Goal: Task Accomplishment & Management: Use online tool/utility

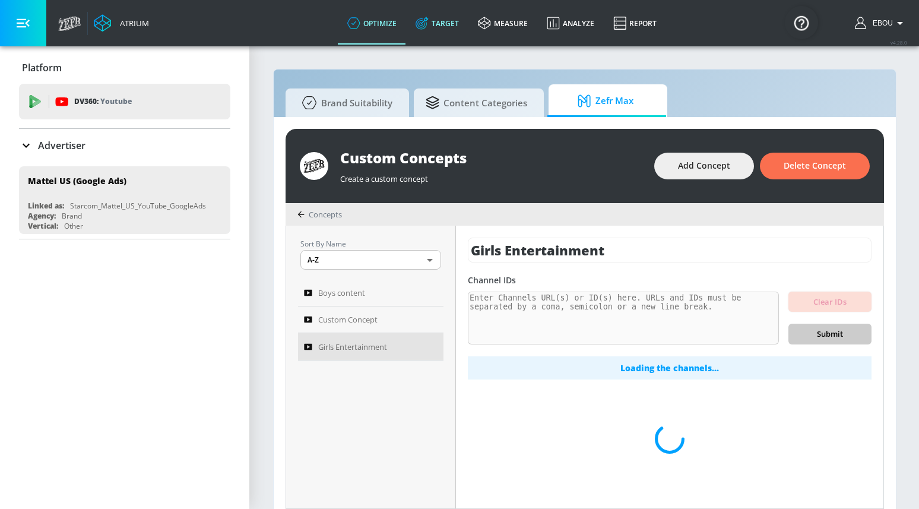
click at [456, 27] on link "Target" at bounding box center [437, 23] width 62 height 43
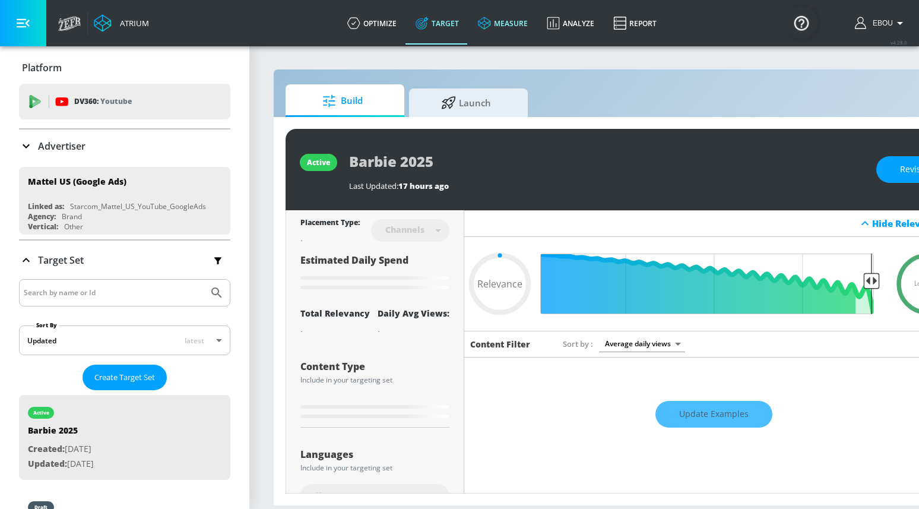
type input "0.05"
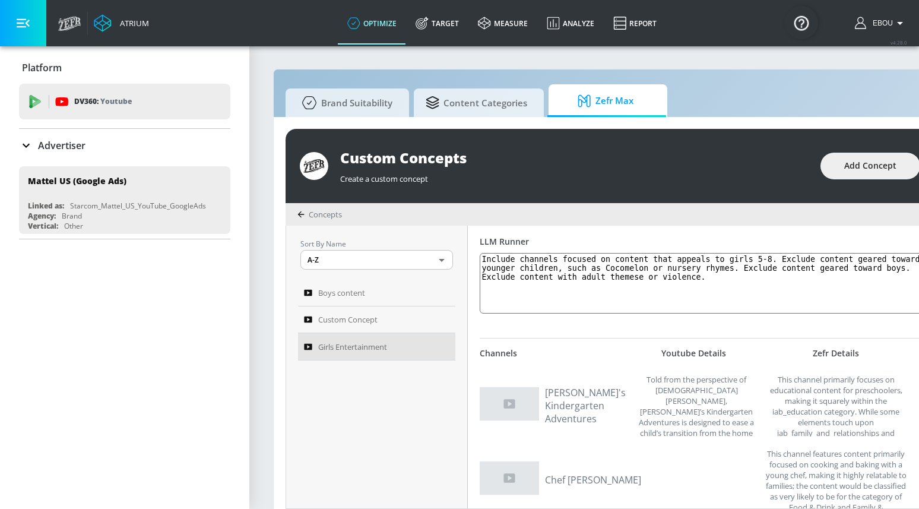
scroll to position [224, 0]
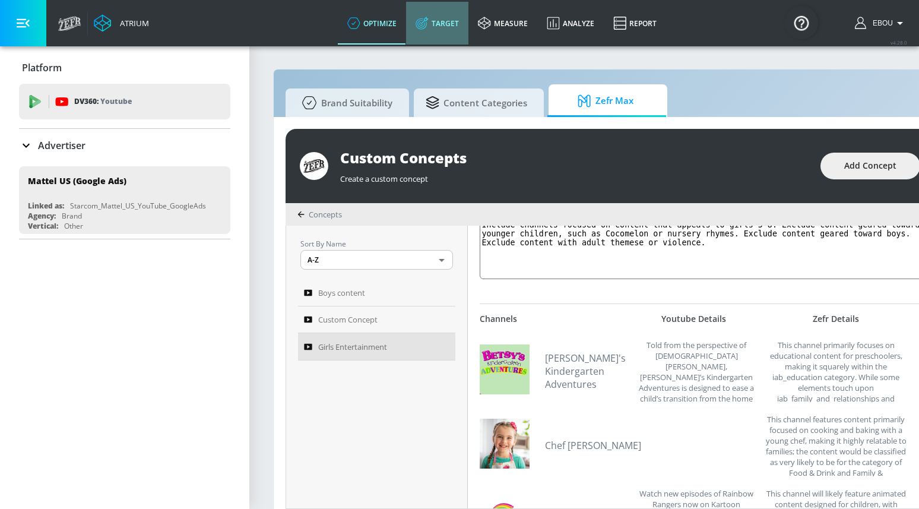
click at [454, 27] on link "Target" at bounding box center [437, 23] width 62 height 43
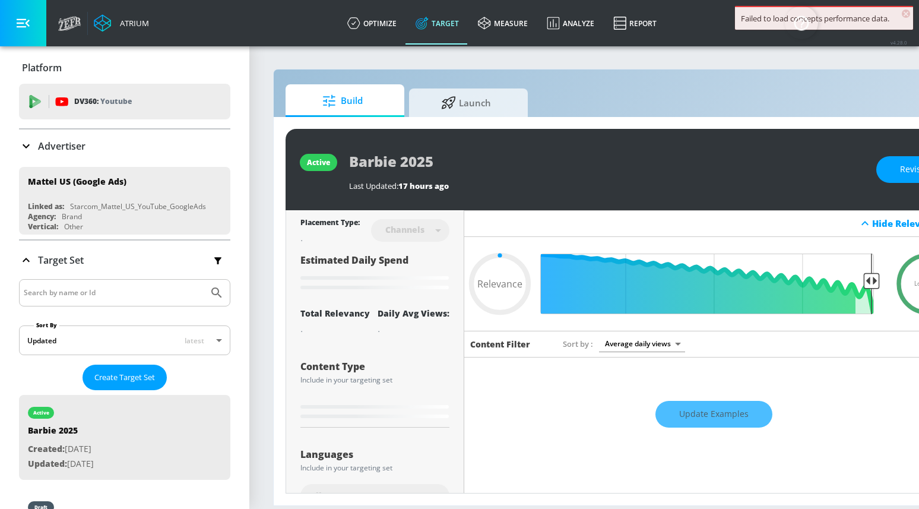
type input "0.05"
click at [483, 107] on span "Launch" at bounding box center [466, 101] width 90 height 28
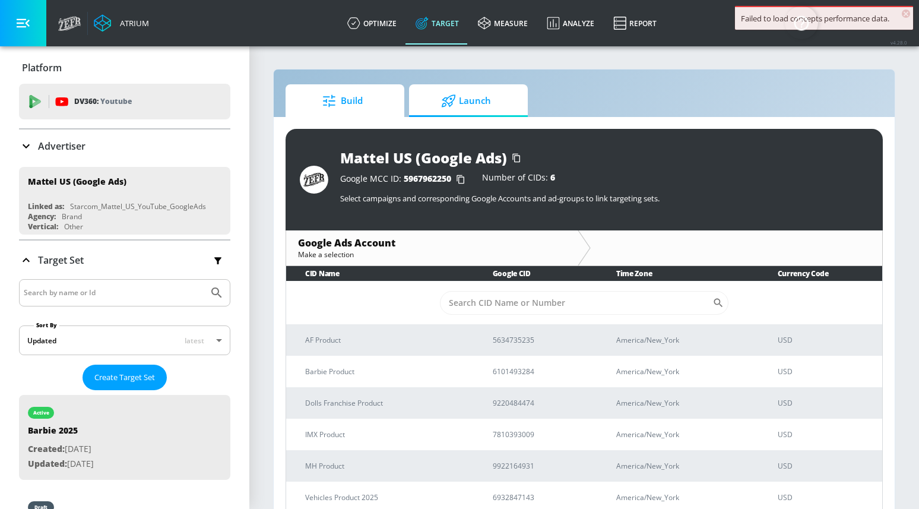
click at [371, 104] on span "Build" at bounding box center [342, 101] width 90 height 28
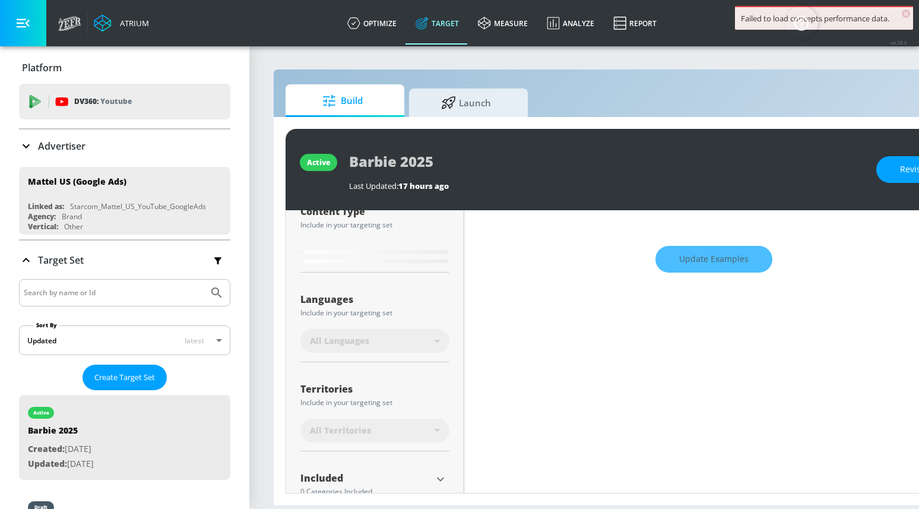
scroll to position [246, 0]
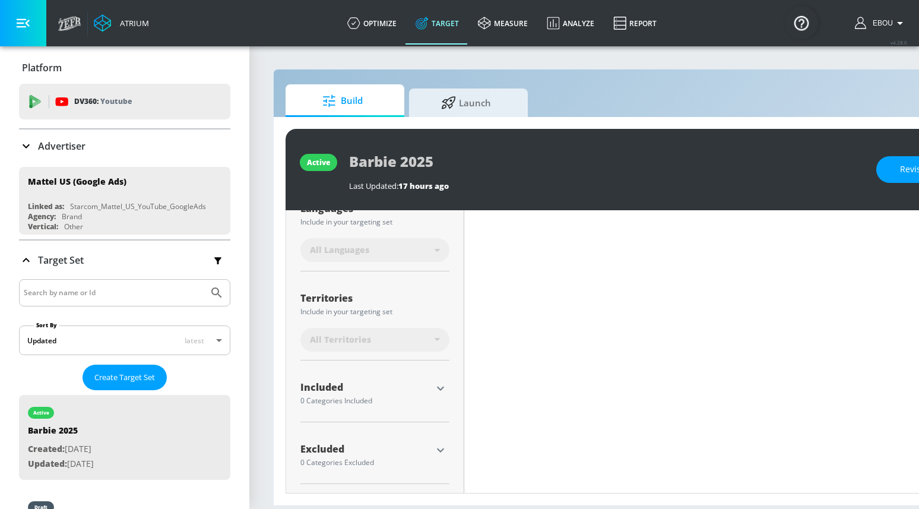
type input "0.65"
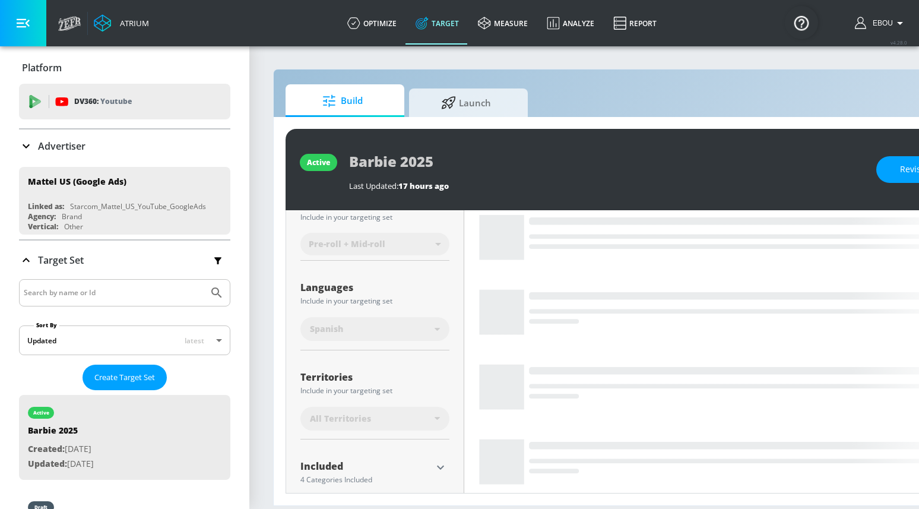
scroll to position [232, 0]
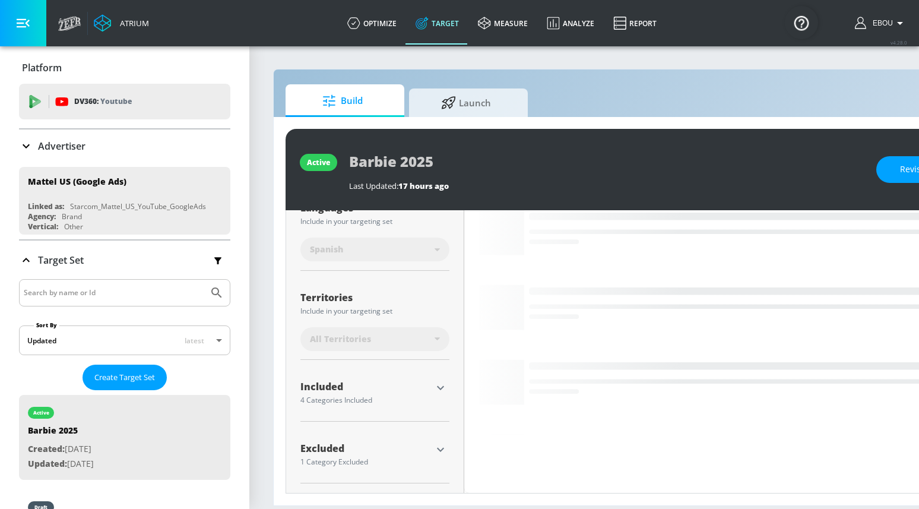
click at [435, 385] on icon "button" at bounding box center [440, 388] width 14 height 14
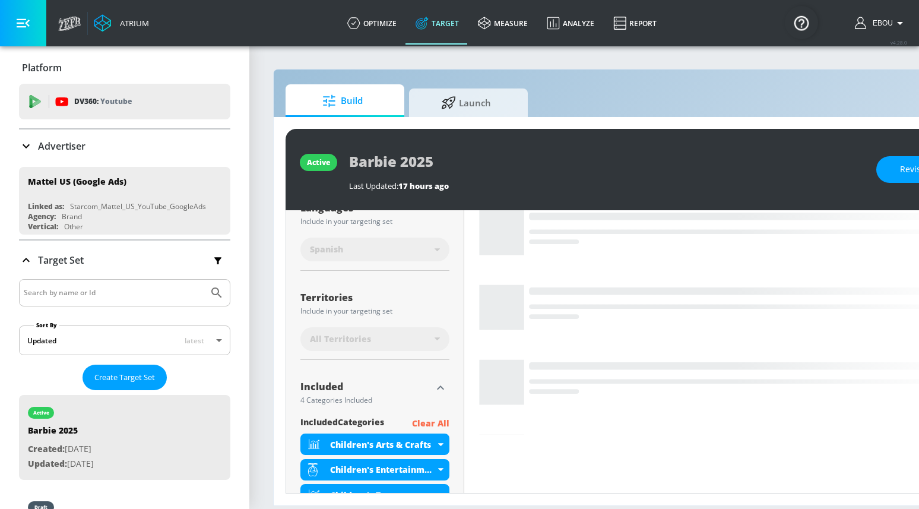
scroll to position [376, 0]
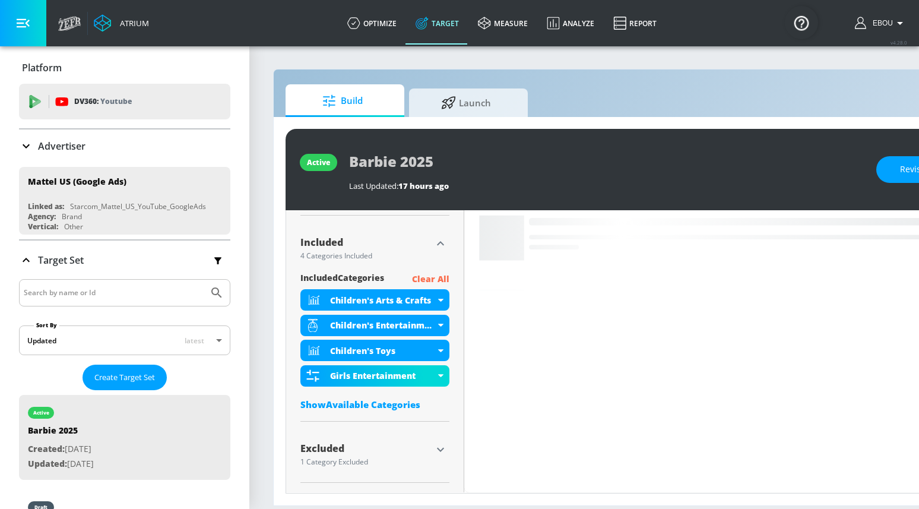
click at [394, 407] on div "Show Available Categories" at bounding box center [374, 404] width 149 height 12
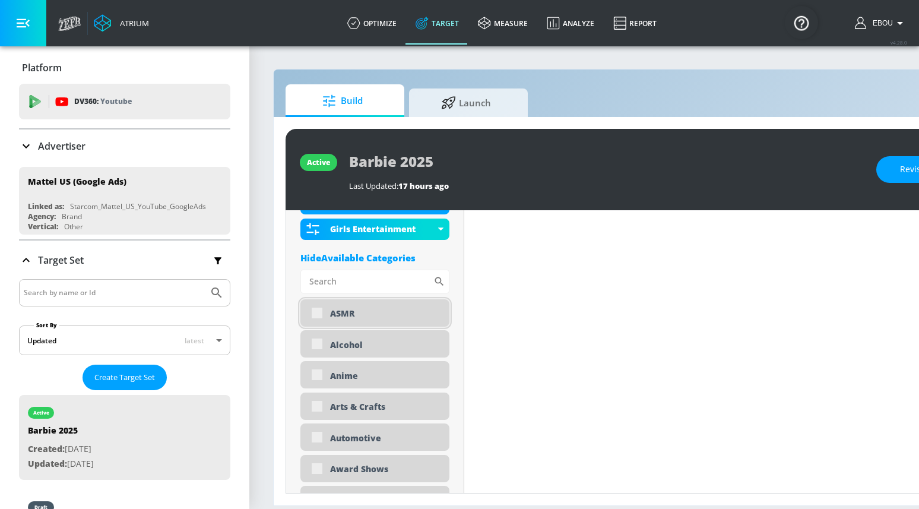
scroll to position [528, 0]
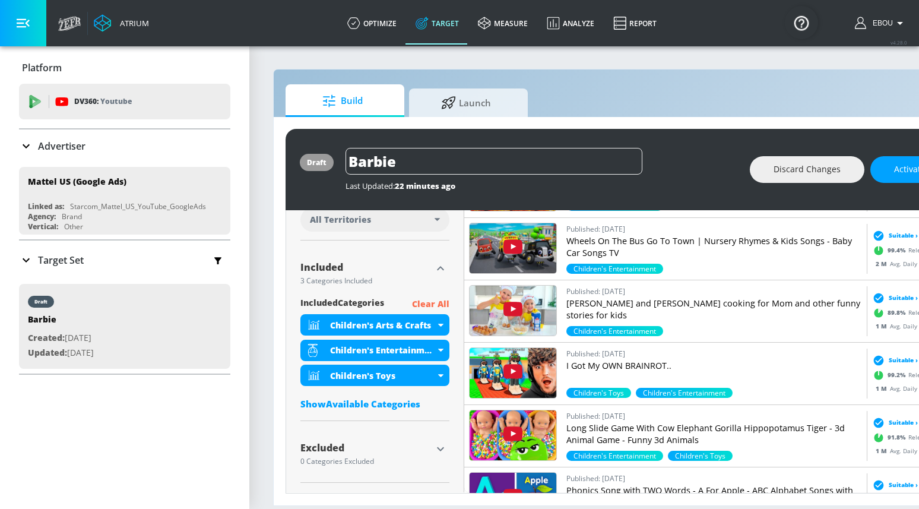
scroll to position [376, 0]
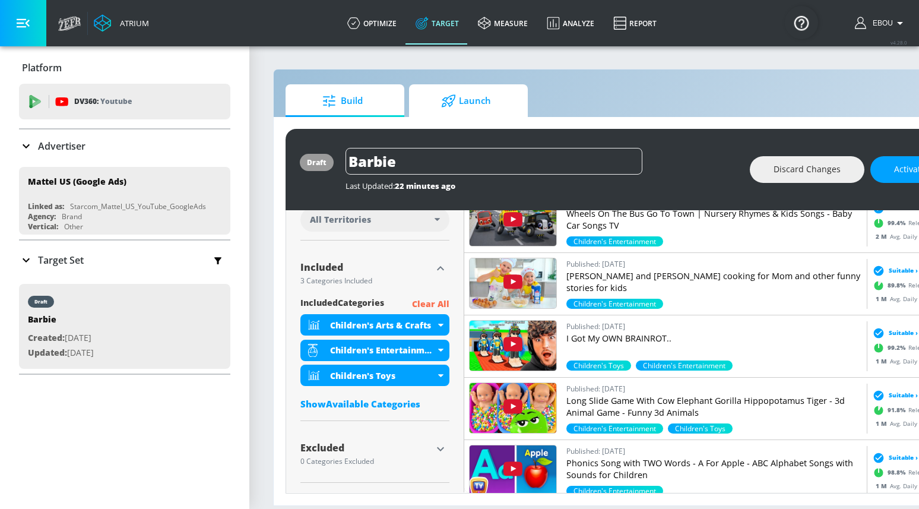
click at [485, 109] on span "Launch" at bounding box center [466, 101] width 90 height 28
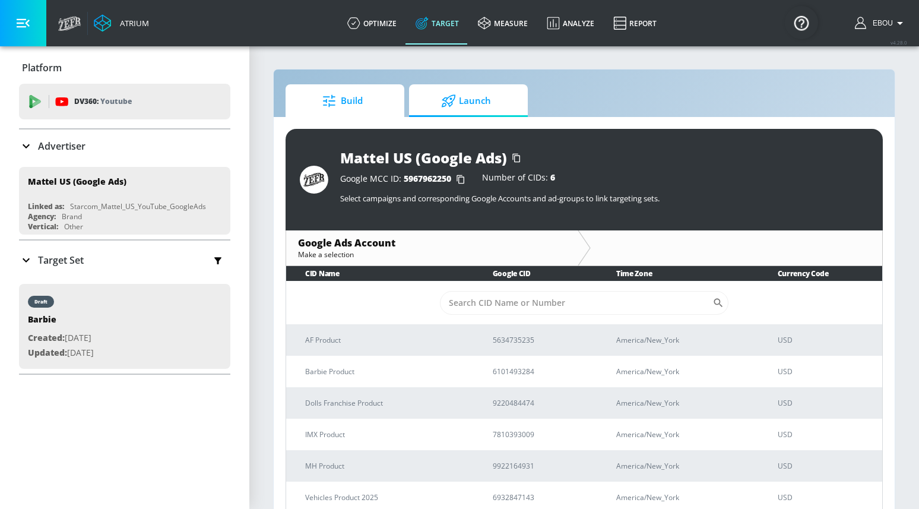
click at [384, 101] on span "Build" at bounding box center [342, 101] width 90 height 28
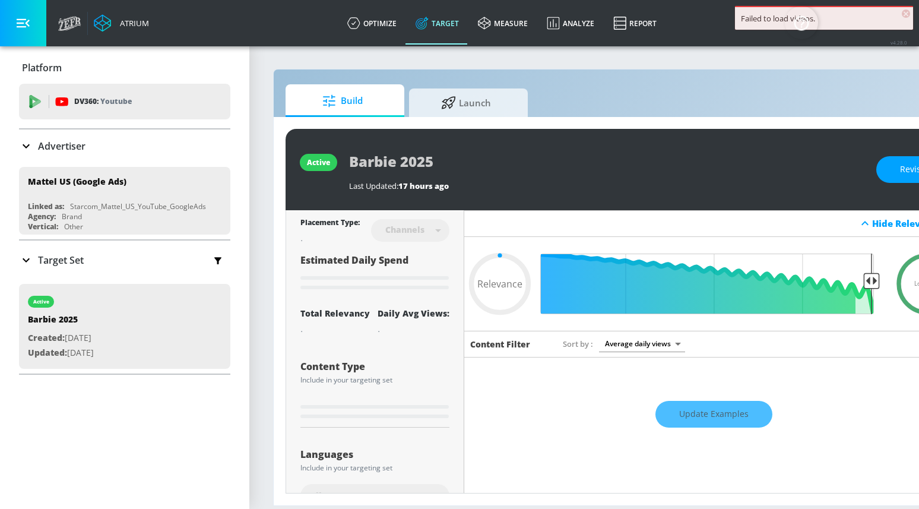
type input "0.05"
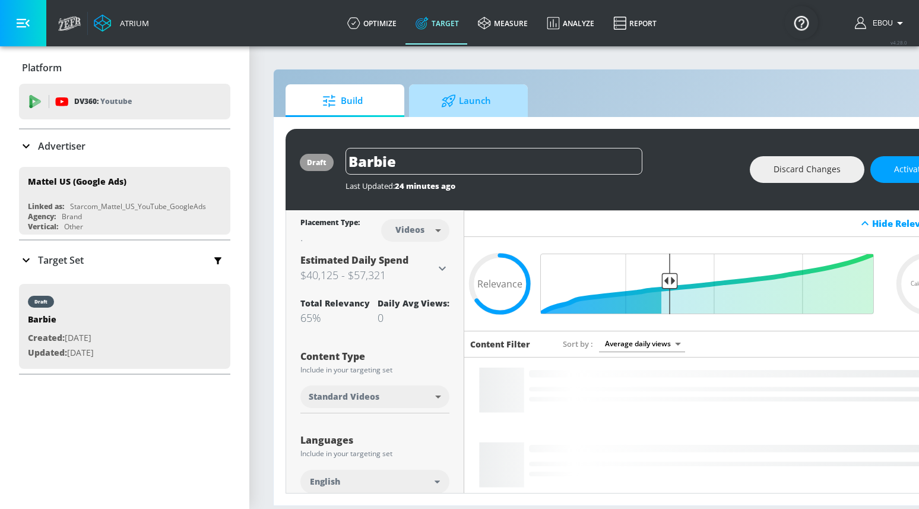
click at [487, 104] on span "Launch" at bounding box center [466, 101] width 90 height 28
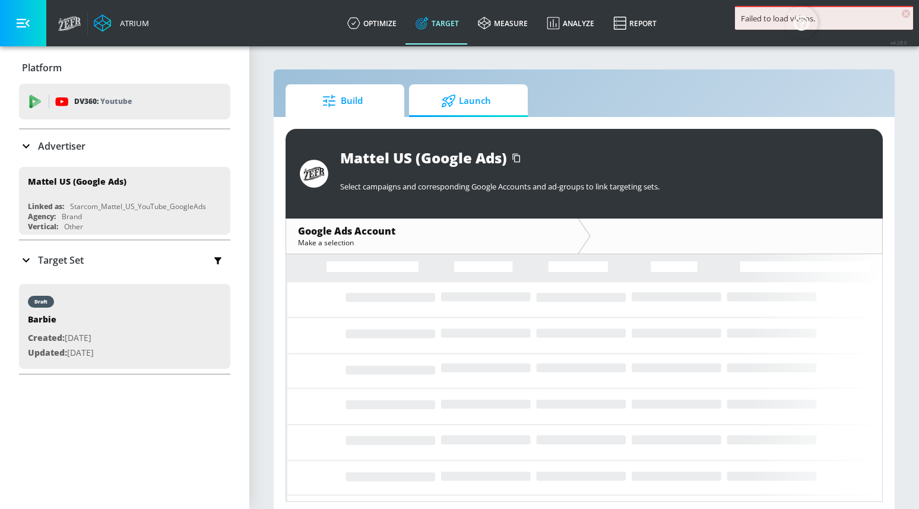
click at [361, 100] on span "Build" at bounding box center [342, 101] width 90 height 28
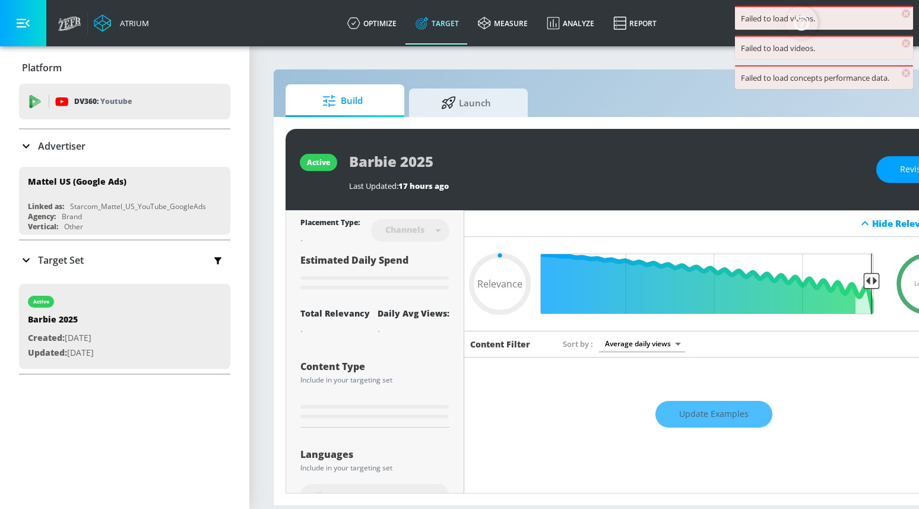
type input "0.65"
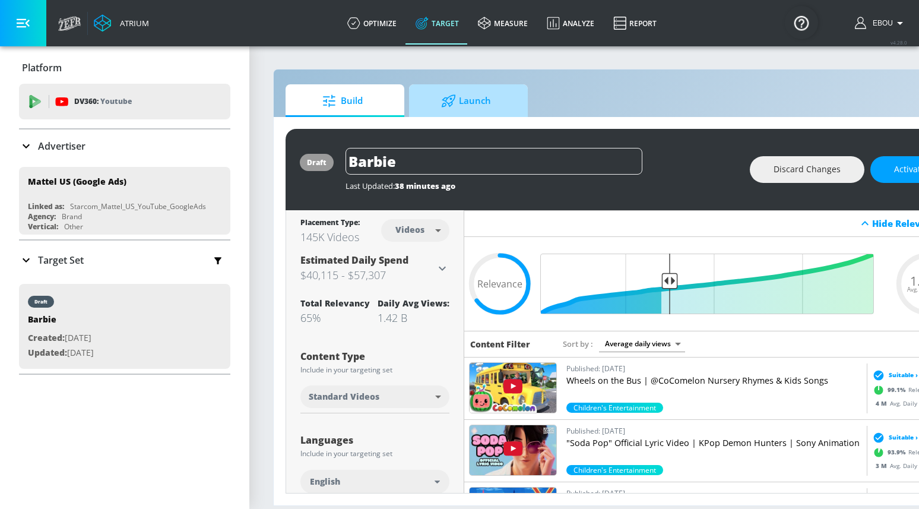
click at [471, 103] on span "Launch" at bounding box center [466, 101] width 90 height 28
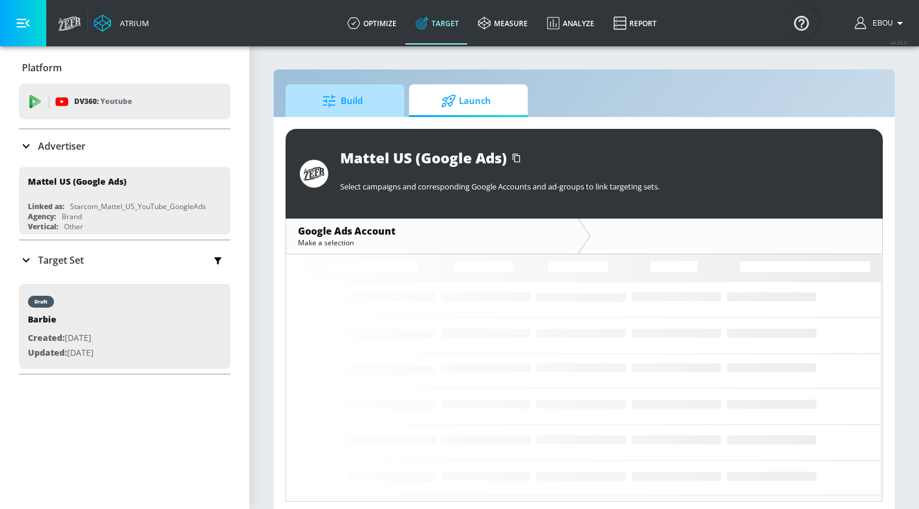
click at [386, 101] on span "Build" at bounding box center [342, 101] width 90 height 28
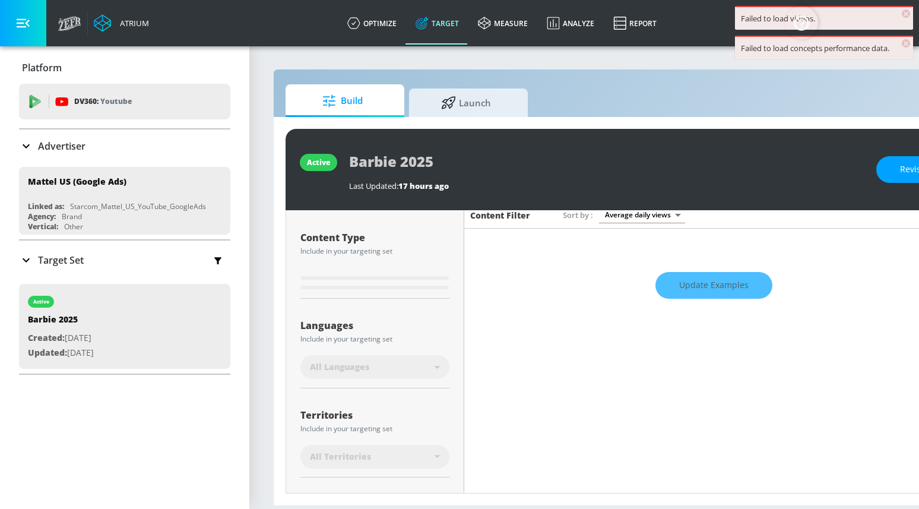
type input "0.65"
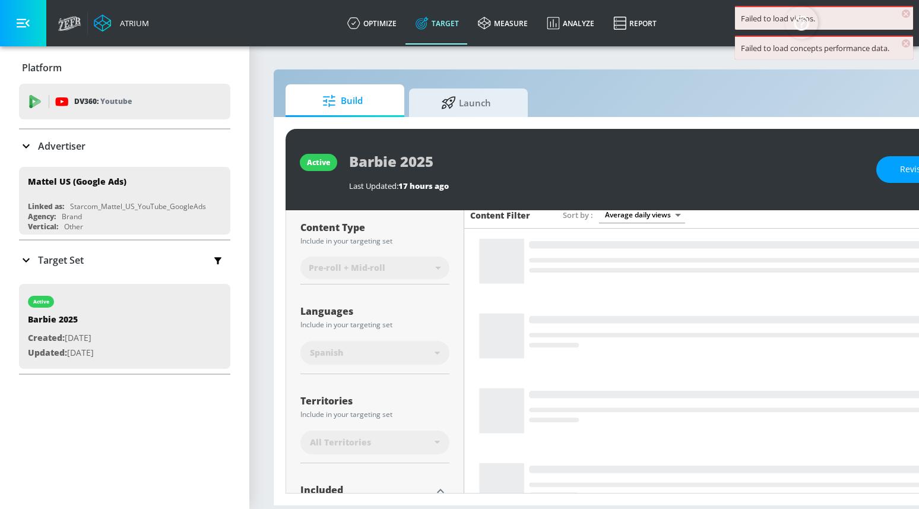
scroll to position [119, 0]
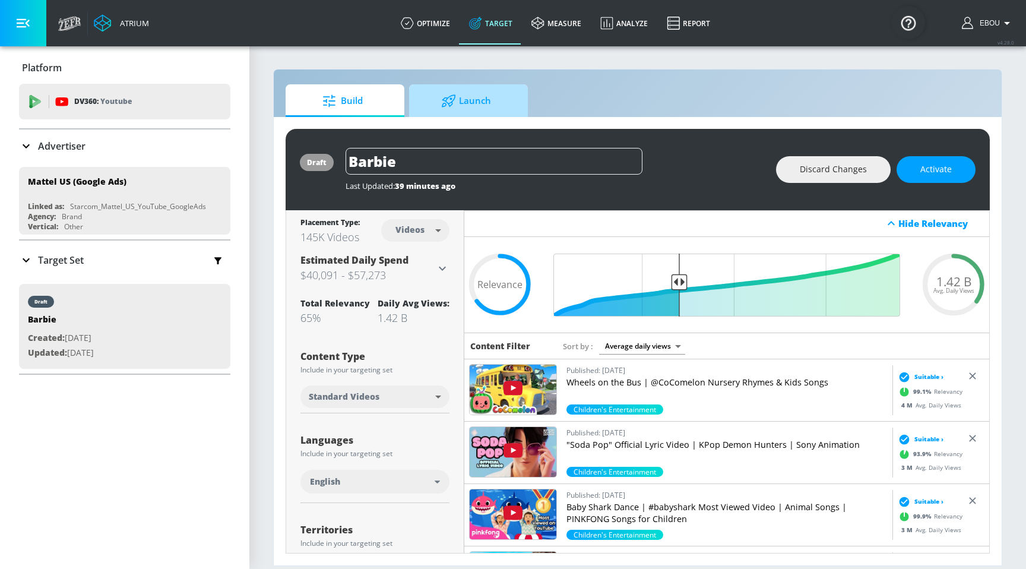
click at [462, 114] on span "Launch" at bounding box center [466, 101] width 90 height 28
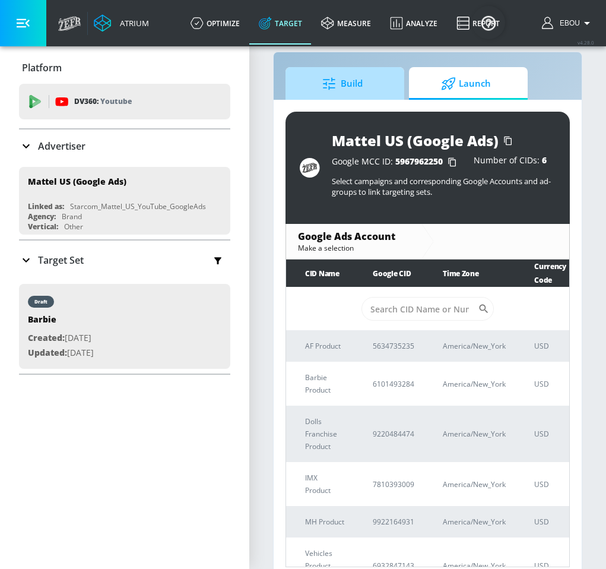
click at [365, 92] on span "Build" at bounding box center [342, 83] width 90 height 28
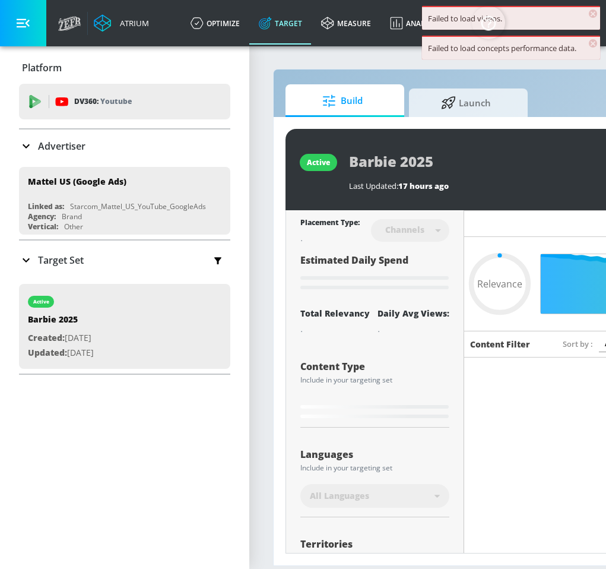
type input "0.65"
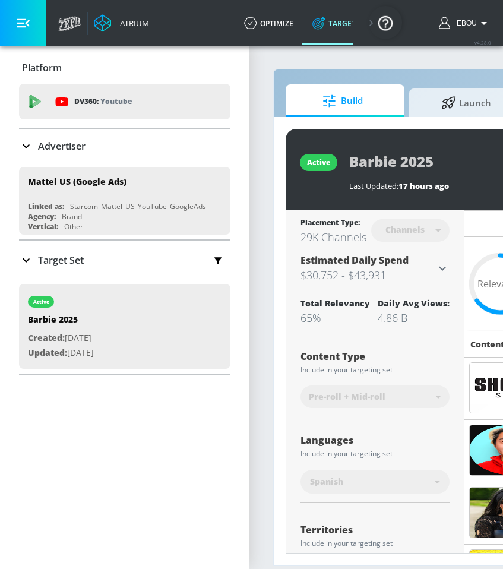
scroll to position [316, 0]
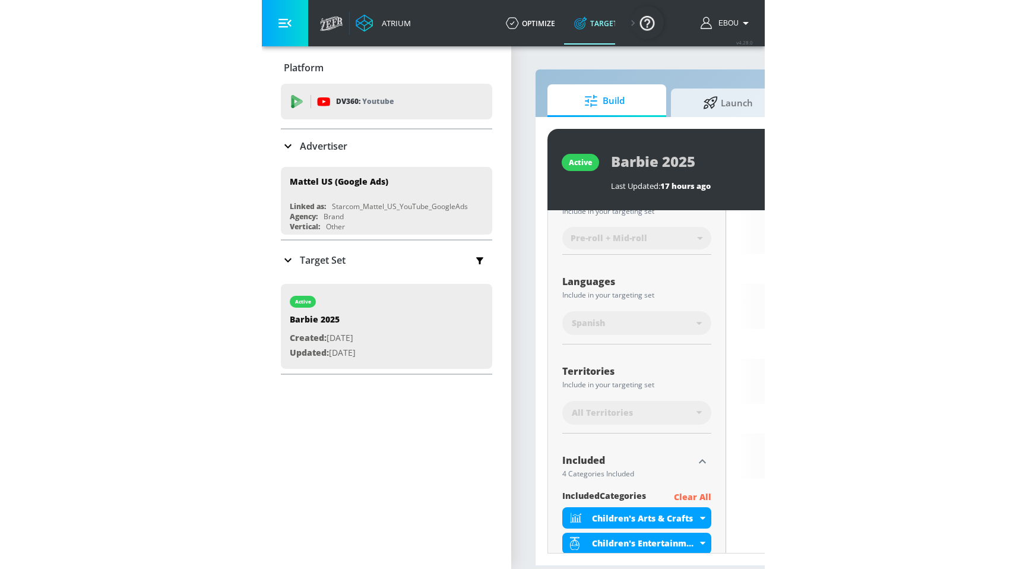
scroll to position [443, 0]
